Goal: Find specific page/section: Find specific page/section

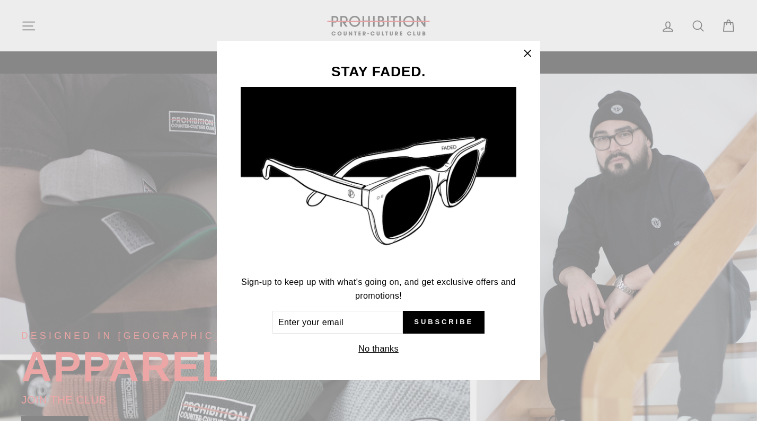
click at [530, 58] on icon "button" at bounding box center [527, 53] width 15 height 15
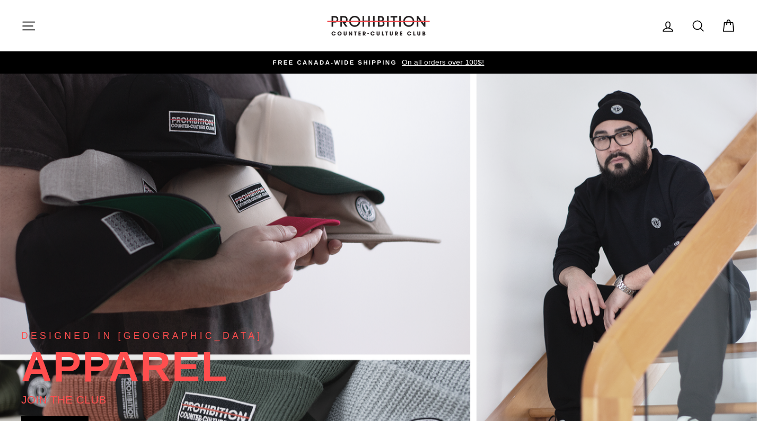
click at [26, 30] on icon "button" at bounding box center [28, 26] width 15 height 15
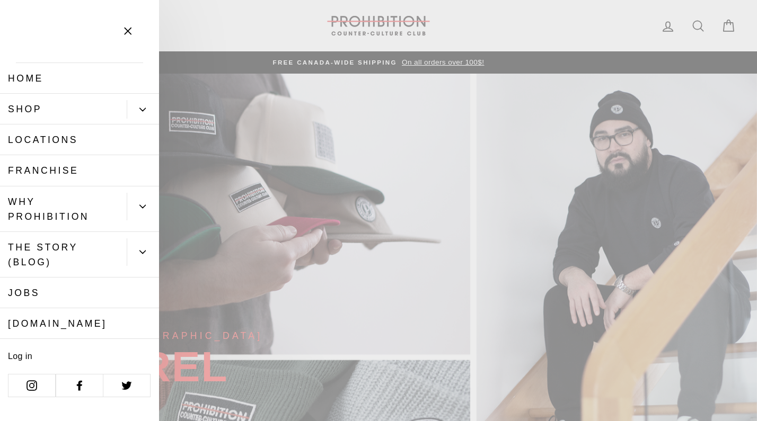
click at [145, 105] on button "Primary" at bounding box center [143, 109] width 32 height 19
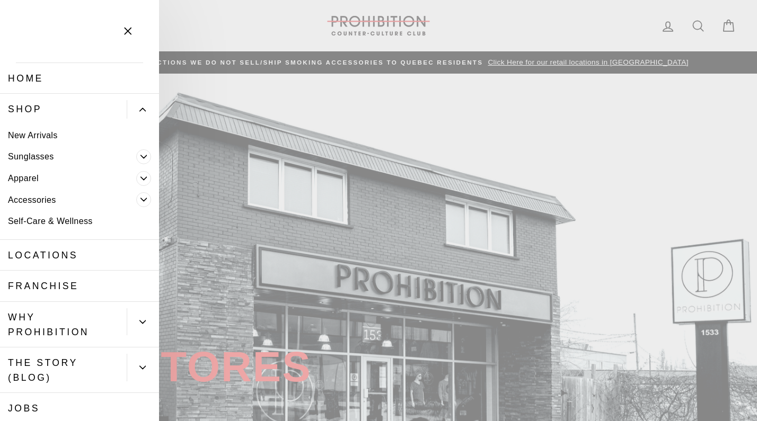
click at [146, 199] on icon "Primary" at bounding box center [144, 200] width 6 height 3
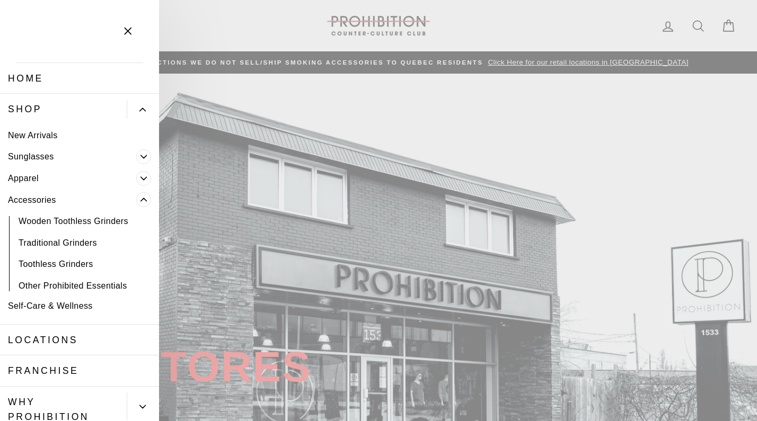
click at [85, 283] on link "Other Prohibited Essentials" at bounding box center [79, 286] width 159 height 22
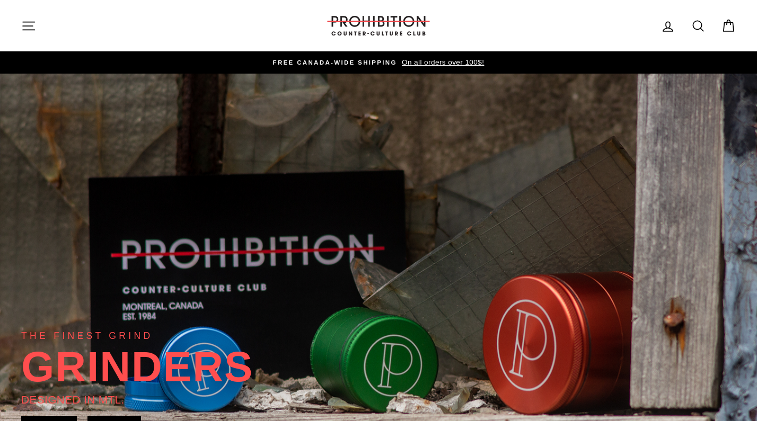
click at [30, 30] on icon "button" at bounding box center [29, 26] width 12 height 8
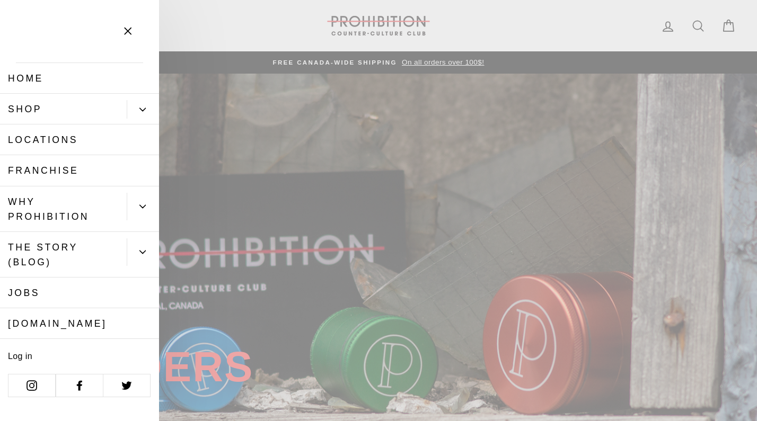
click at [145, 104] on button "Primary" at bounding box center [143, 109] width 32 height 19
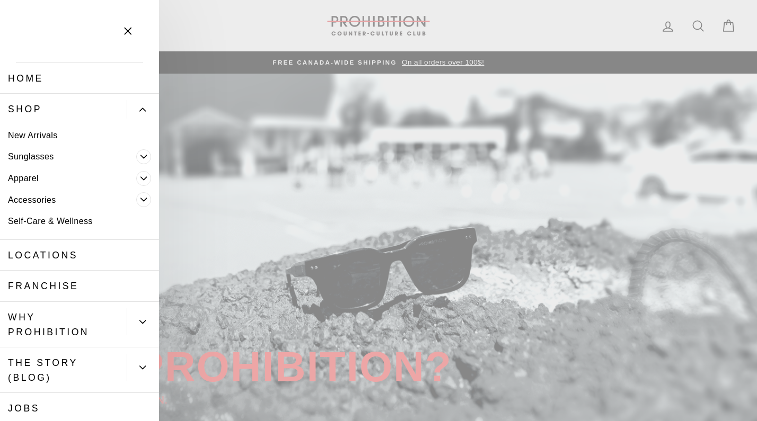
click at [143, 201] on icon "Primary" at bounding box center [143, 200] width 6 height 6
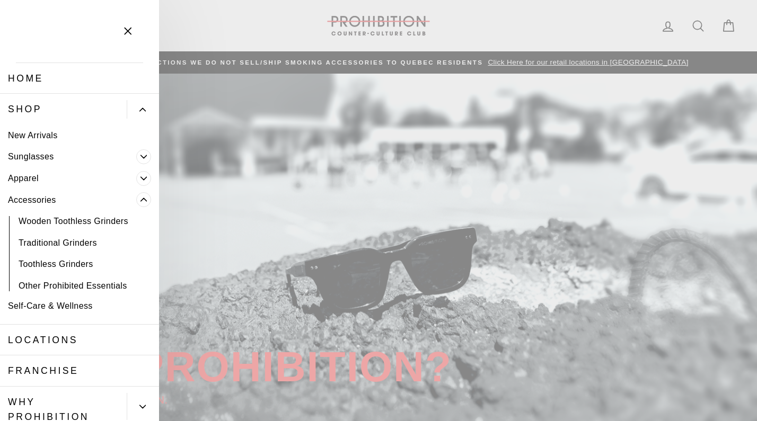
click at [74, 286] on link "Other Prohibited Essentials" at bounding box center [79, 286] width 159 height 22
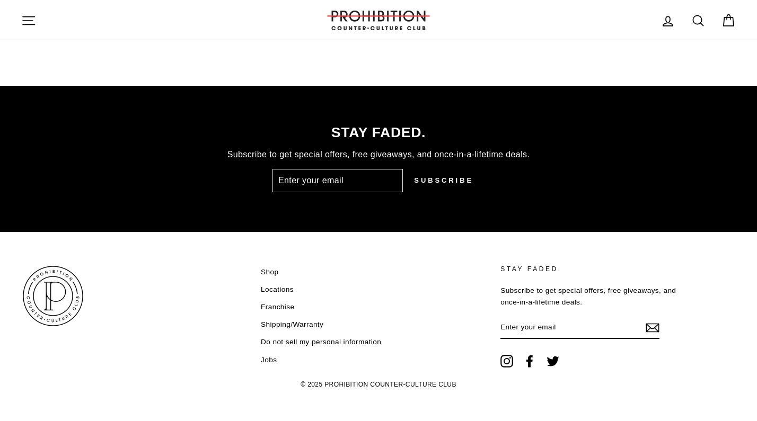
scroll to position [2699, 0]
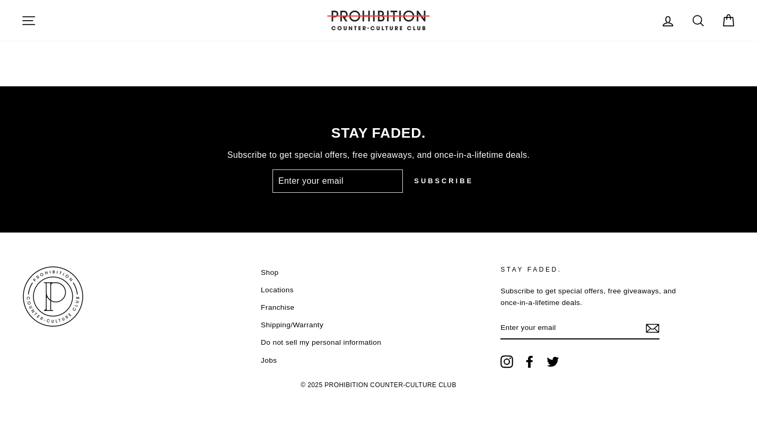
click at [276, 268] on link "Shop" at bounding box center [269, 273] width 17 height 16
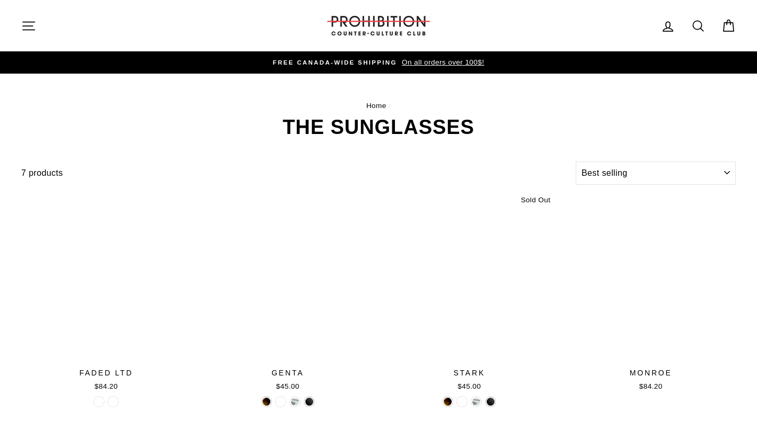
select select "best-selling"
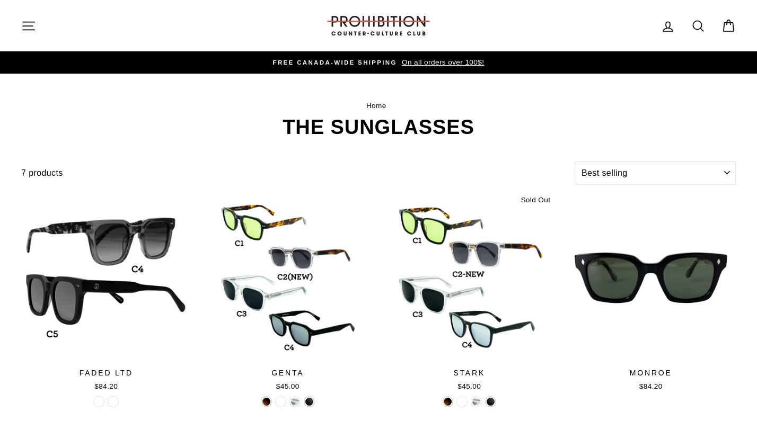
scroll to position [1, 0]
